Goal: Communication & Community: Connect with others

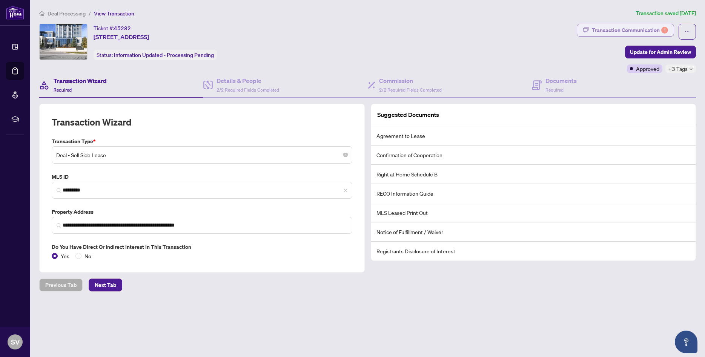
click at [632, 28] on div "Transaction Communication 1" at bounding box center [630, 30] width 76 height 12
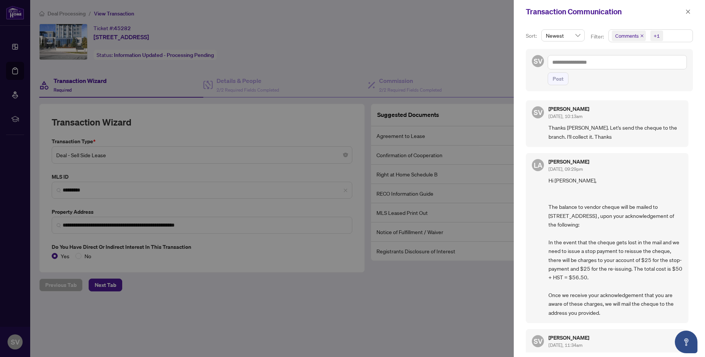
click at [660, 38] on span "+1" at bounding box center [657, 36] width 13 height 11
click at [622, 91] on span "Activity History" at bounding box center [655, 88] width 68 height 9
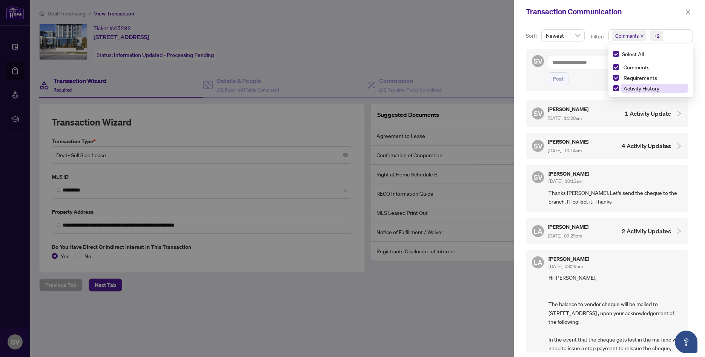
click at [622, 91] on span "Activity History" at bounding box center [655, 88] width 68 height 9
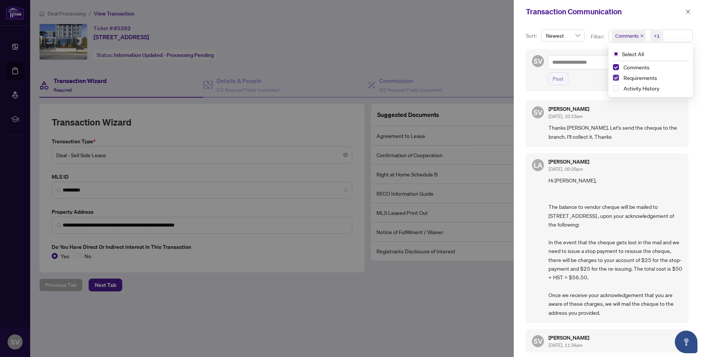
click at [615, 78] on span "Select Requirements" at bounding box center [616, 78] width 6 height 6
click at [617, 68] on span "Select Comments" at bounding box center [616, 67] width 6 height 6
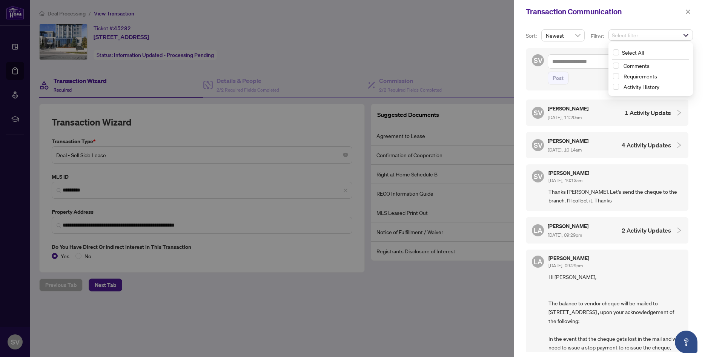
click at [476, 43] on div at bounding box center [352, 178] width 705 height 357
click at [425, 63] on div at bounding box center [352, 178] width 705 height 357
click at [689, 11] on icon "close" at bounding box center [688, 11] width 5 height 5
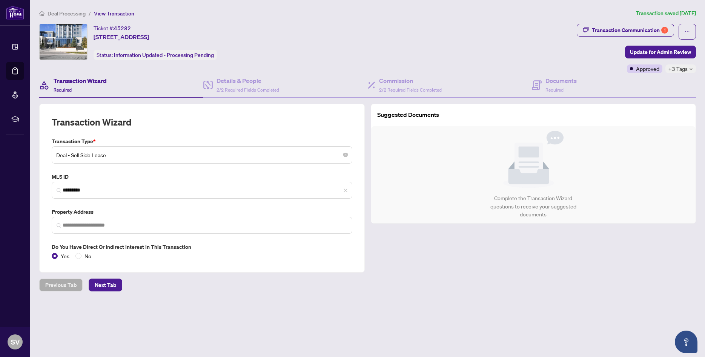
type input "**********"
